Goal: Information Seeking & Learning: Check status

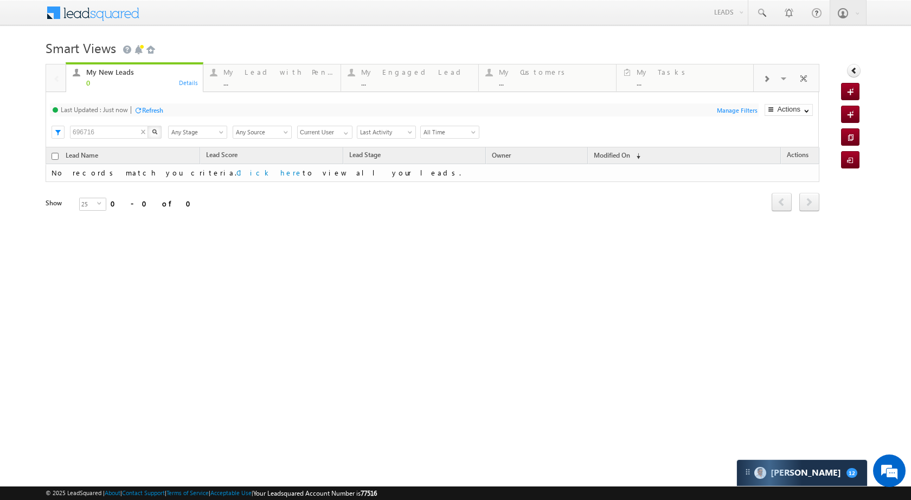
click at [101, 130] on input "696716" at bounding box center [109, 132] width 79 height 13
paste input "806721"
type input "806721"
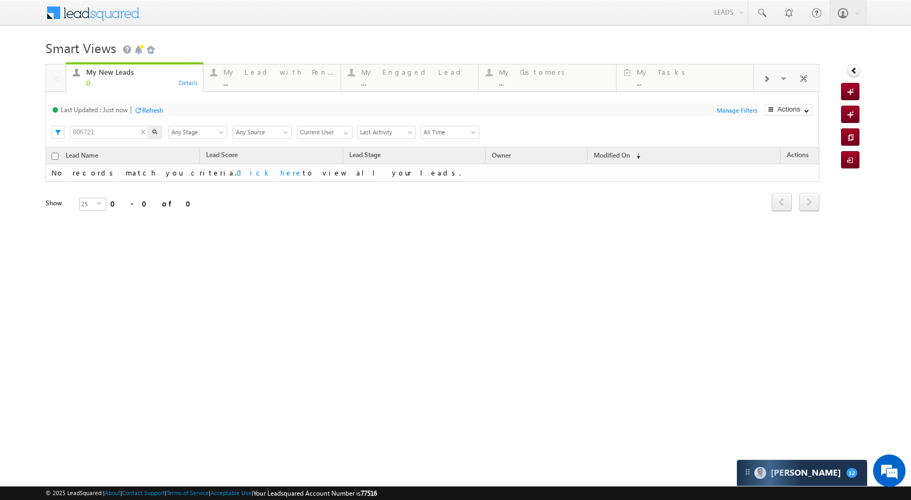
click at [155, 132] on div "My New Leads 0 Details My Lead with Pending Tasks ... Details My Engaged Lead .…" at bounding box center [433, 153] width 774 height 178
click at [139, 70] on div "My New Leads" at bounding box center [141, 72] width 111 height 9
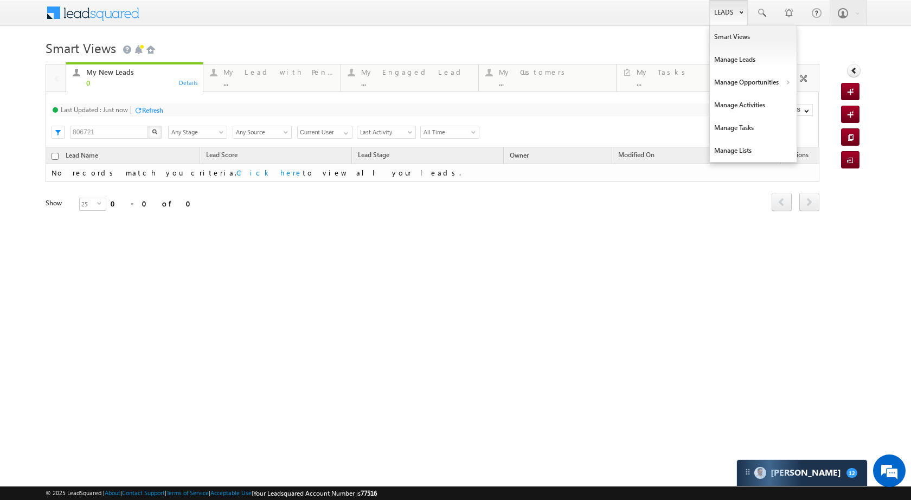
click at [742, 5] on link "Leads" at bounding box center [728, 12] width 38 height 25
click at [729, 17] on link "Leads" at bounding box center [728, 12] width 38 height 25
click at [754, 84] on link "Manage Opportunities" at bounding box center [753, 82] width 87 height 23
click at [725, 18] on link "Leads" at bounding box center [728, 12] width 38 height 25
click at [807, 102] on link "Customers Leads" at bounding box center [846, 105] width 99 height 23
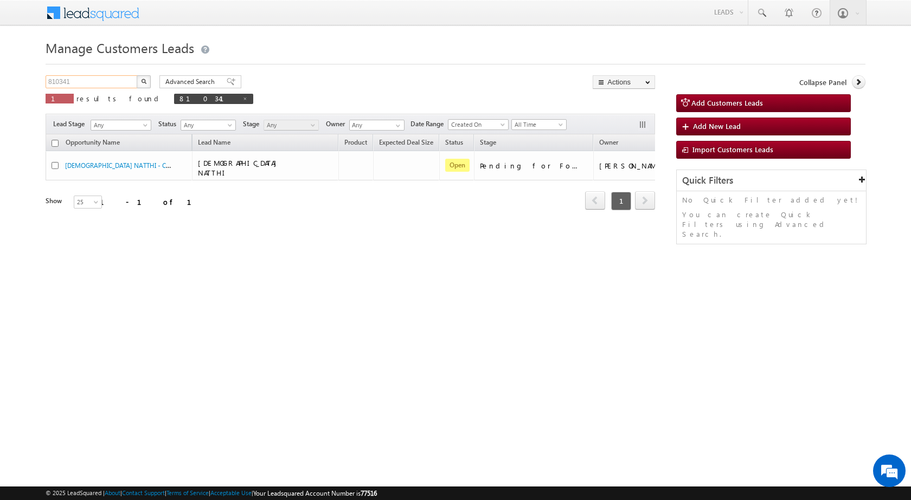
click at [94, 87] on input "810341" at bounding box center [92, 81] width 93 height 13
paste input "0672"
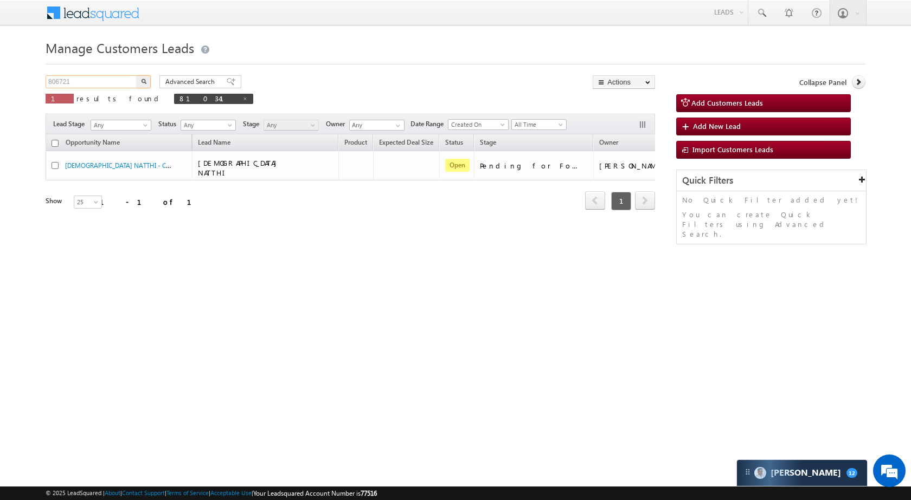
type input "806721"
click at [144, 84] on button "button" at bounding box center [144, 81] width 14 height 13
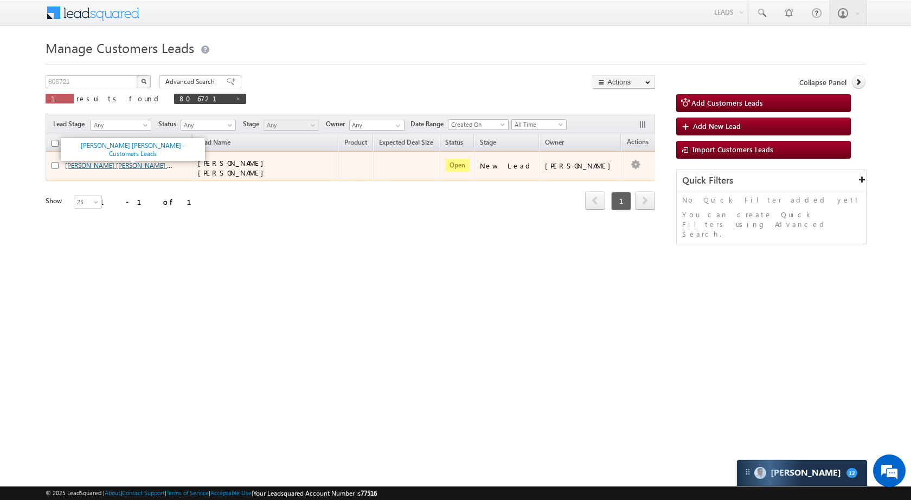
click at [87, 162] on link "[PERSON_NAME] [PERSON_NAME] - Customers Leads" at bounding box center [142, 164] width 154 height 9
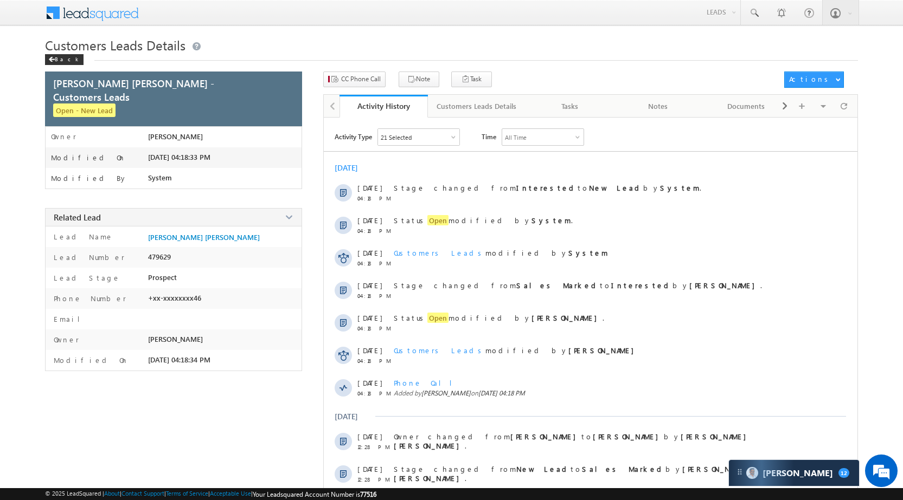
click at [450, 136] on div "21 Selected" at bounding box center [418, 137] width 81 height 16
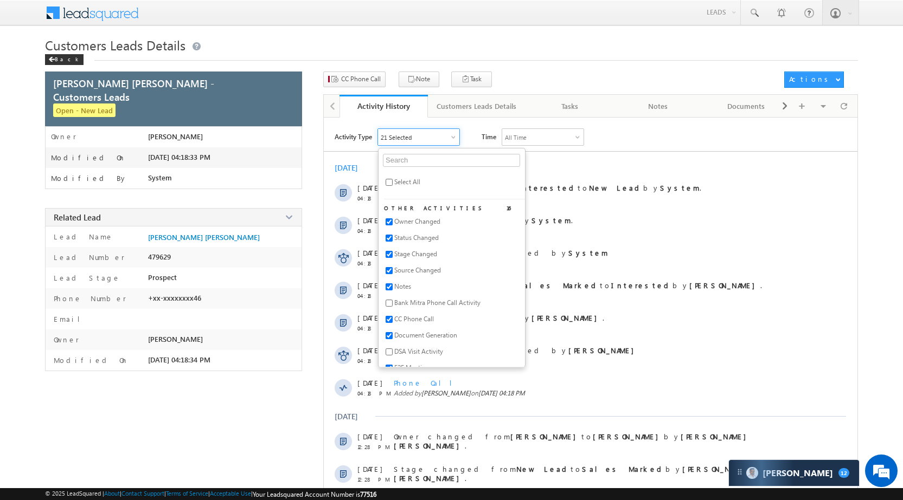
click at [450, 136] on div "21 Selected" at bounding box center [418, 137] width 81 height 16
